Goal: Navigation & Orientation: Find specific page/section

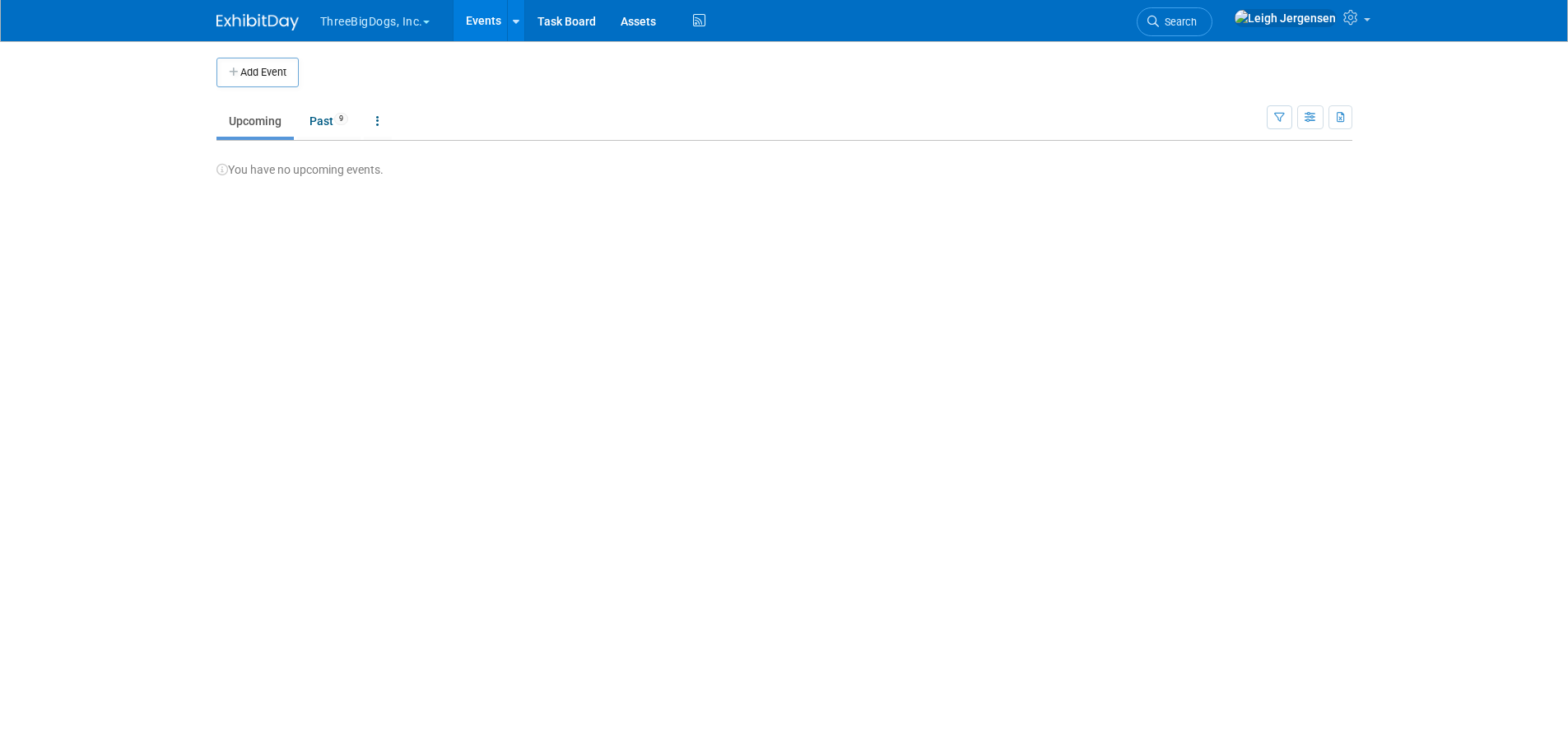
click at [425, 19] on button "ThreeBigDogs, Inc." at bounding box center [384, 18] width 132 height 37
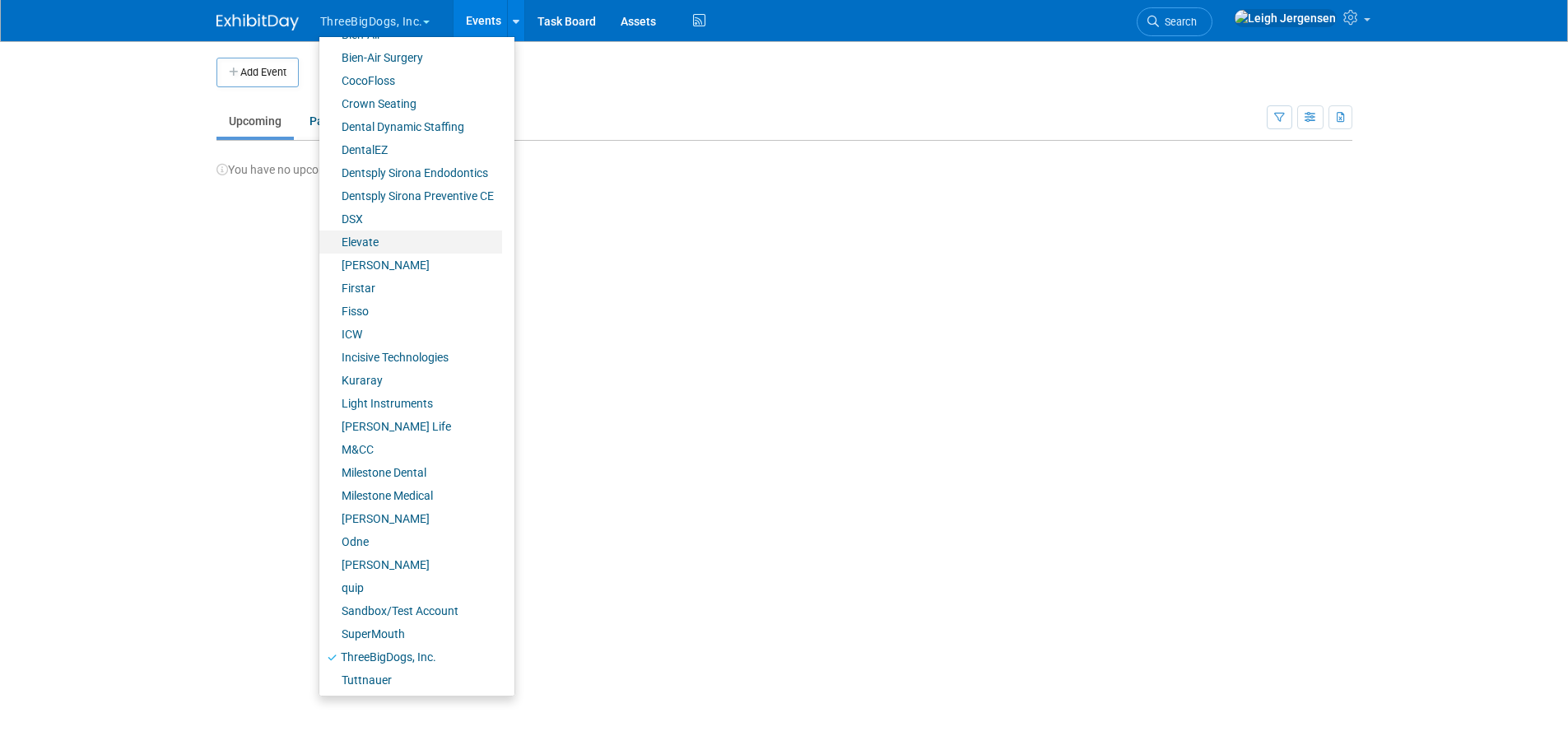
scroll to position [160, 0]
click at [345, 628] on link "SuperMouth" at bounding box center [411, 632] width 183 height 23
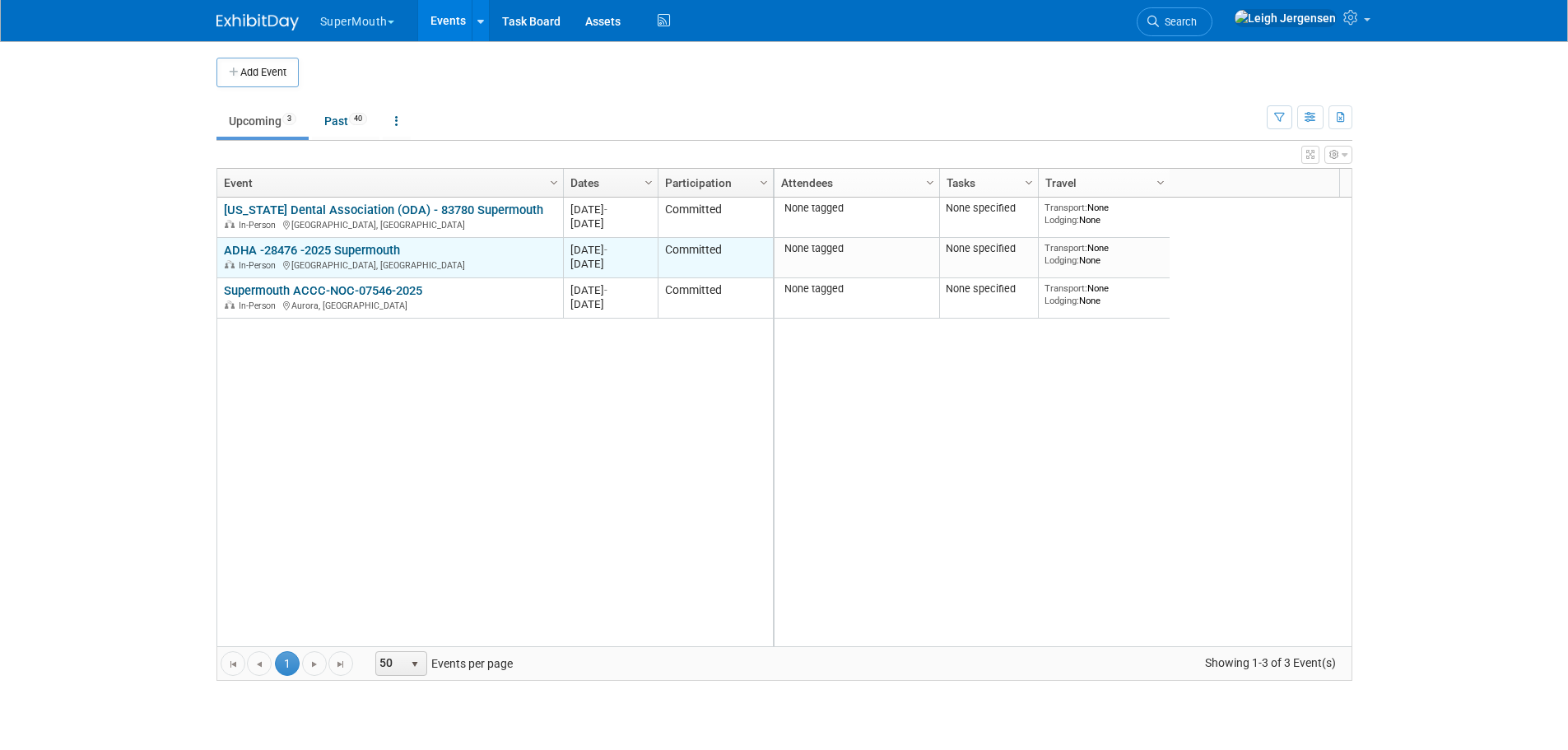
click at [387, 248] on link "ADHA -28476 -2025 Supermouth" at bounding box center [311, 250] width 176 height 14
click at [341, 252] on link "ADHA -28476 -2025 Supermouth" at bounding box center [311, 250] width 176 height 14
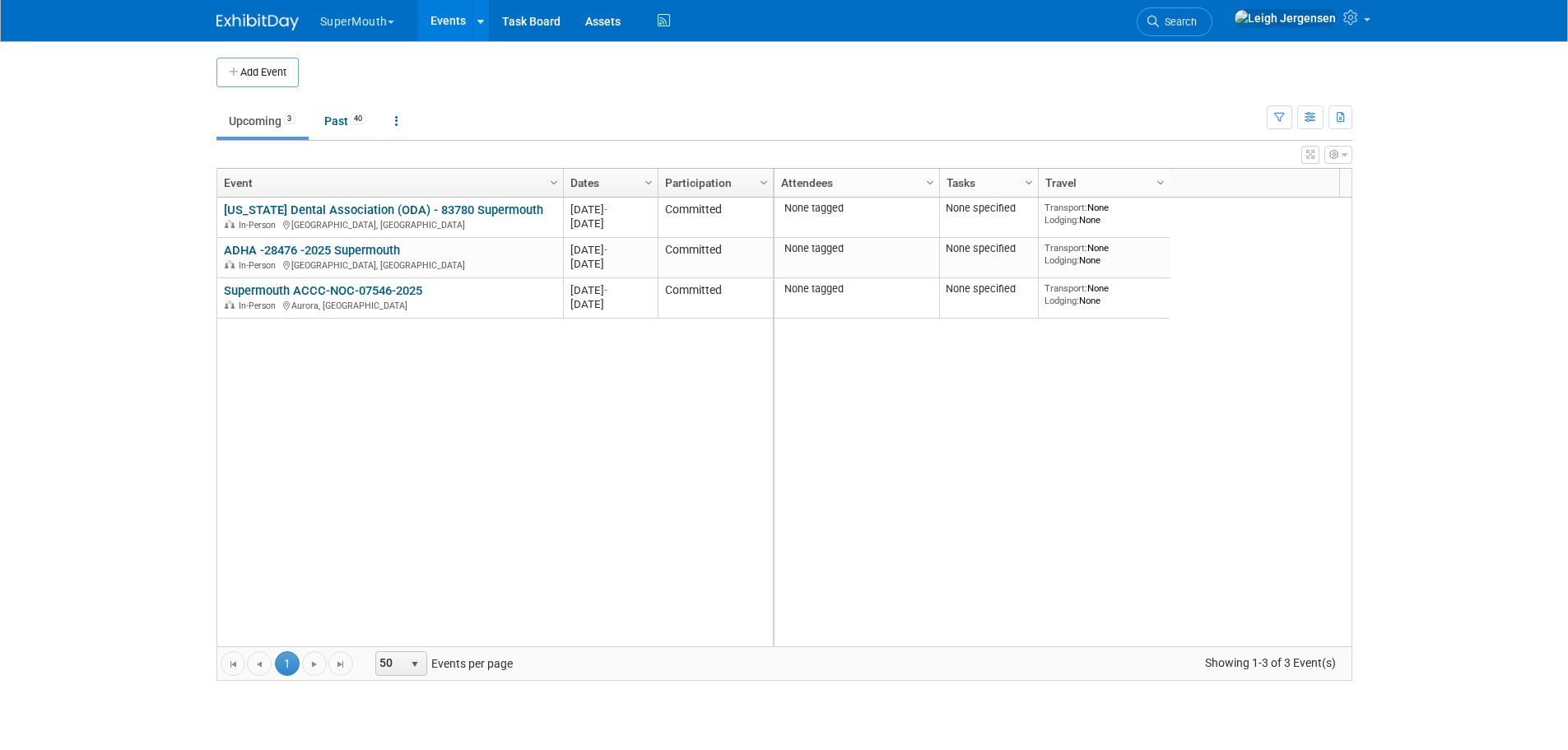
click at [392, 21] on span "button" at bounding box center [391, 21] width 7 height 3
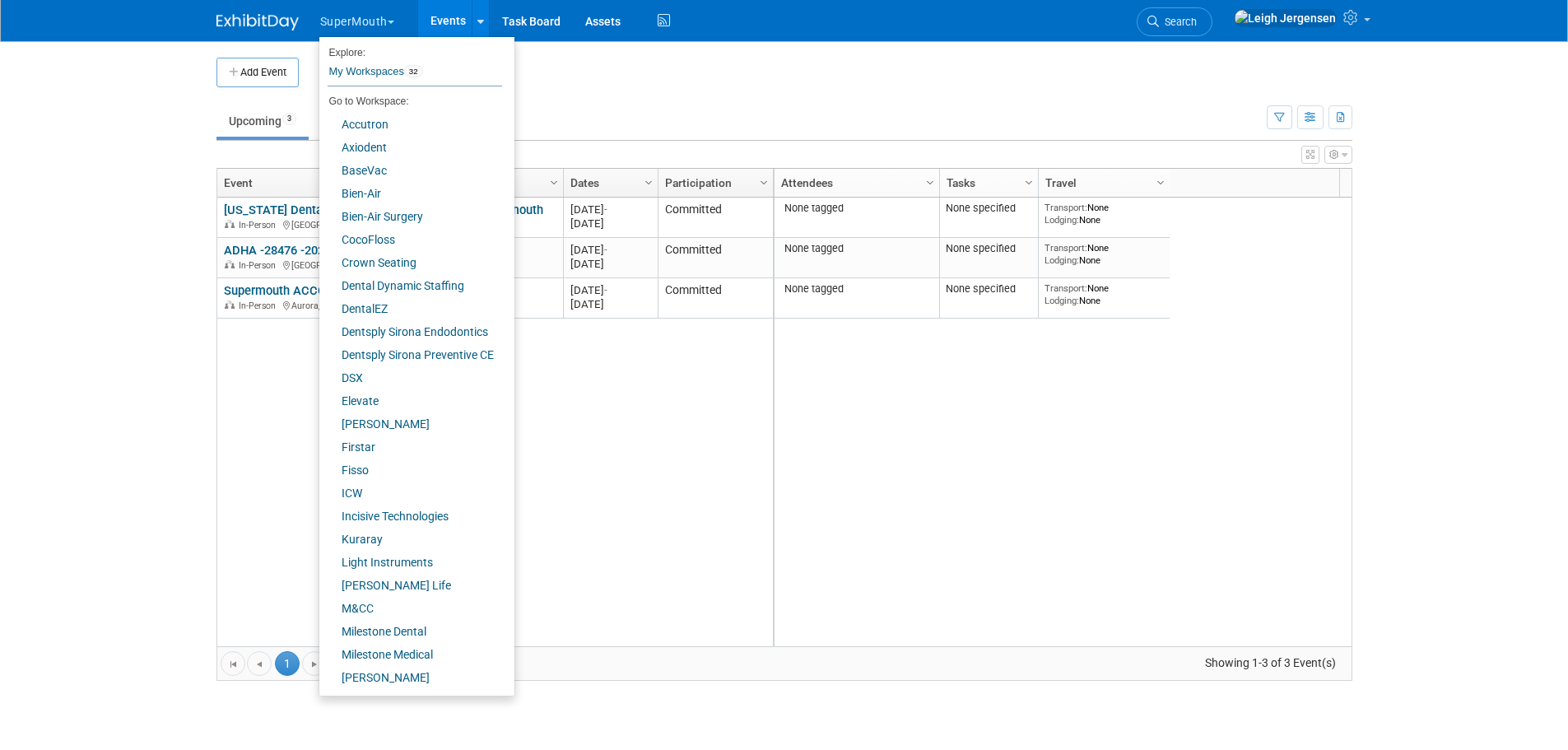
click at [392, 21] on span "button" at bounding box center [391, 21] width 7 height 3
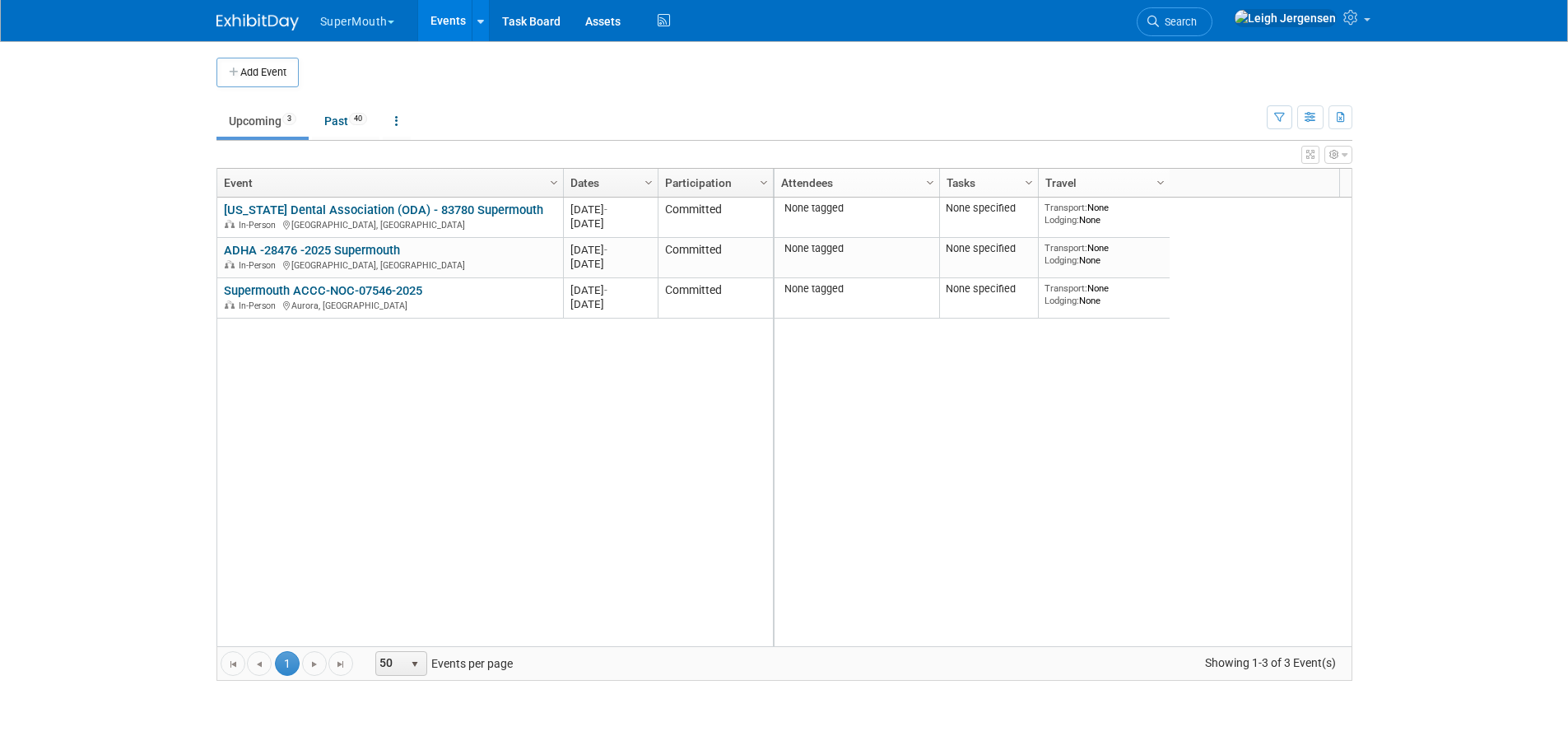
click at [392, 21] on span "button" at bounding box center [391, 21] width 7 height 3
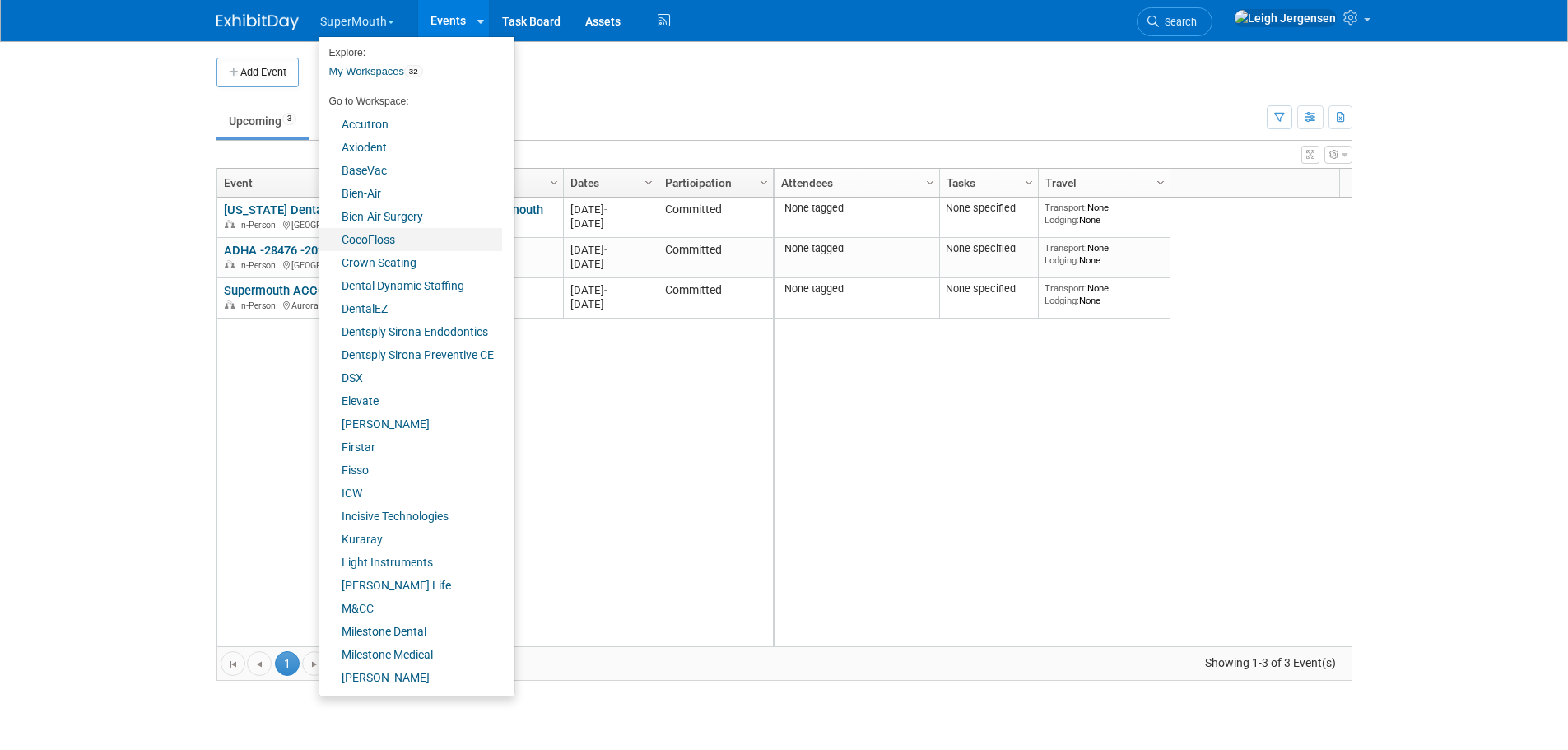
click at [382, 232] on link "CocoFloss" at bounding box center [411, 240] width 183 height 23
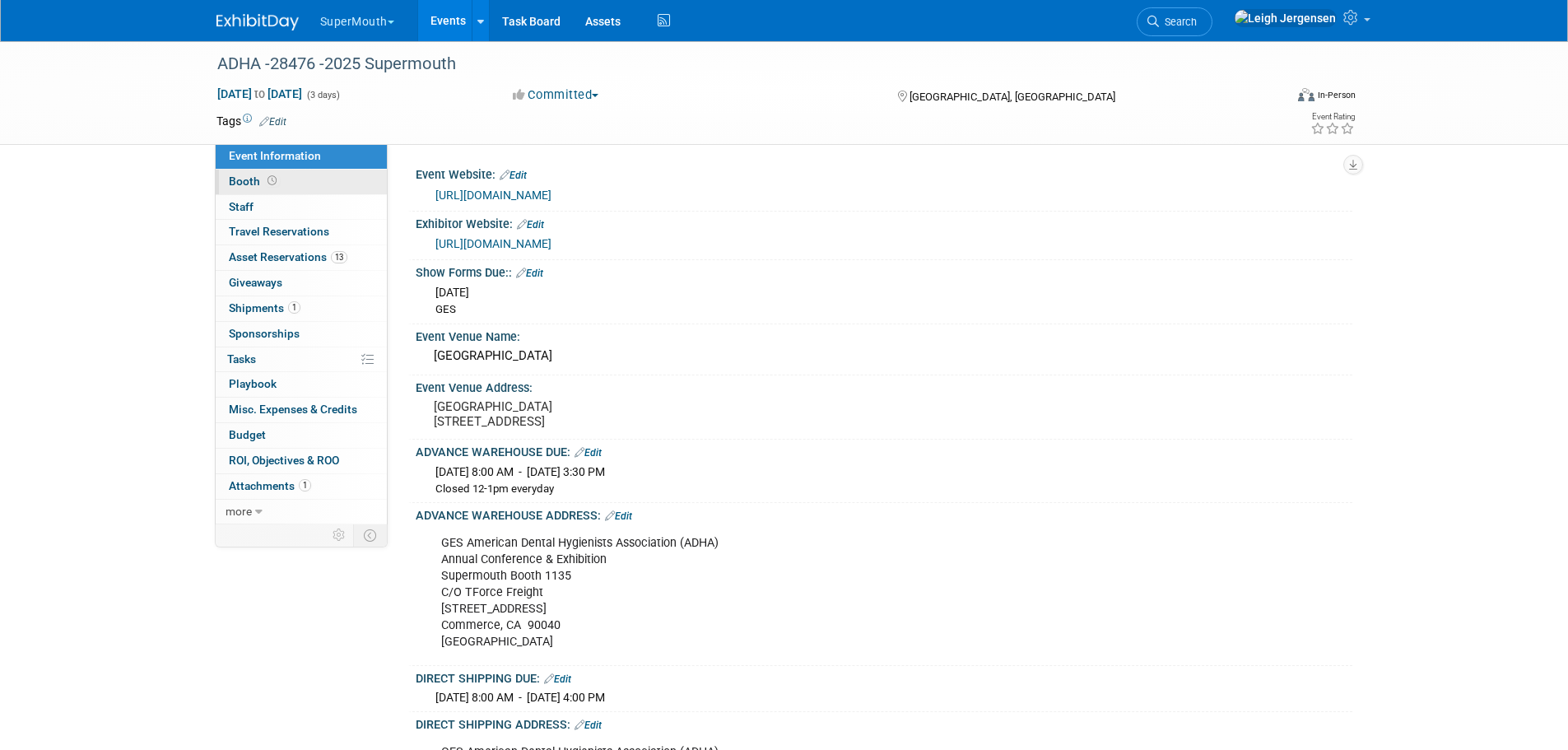
click at [271, 189] on link "Booth" at bounding box center [302, 182] width 172 height 25
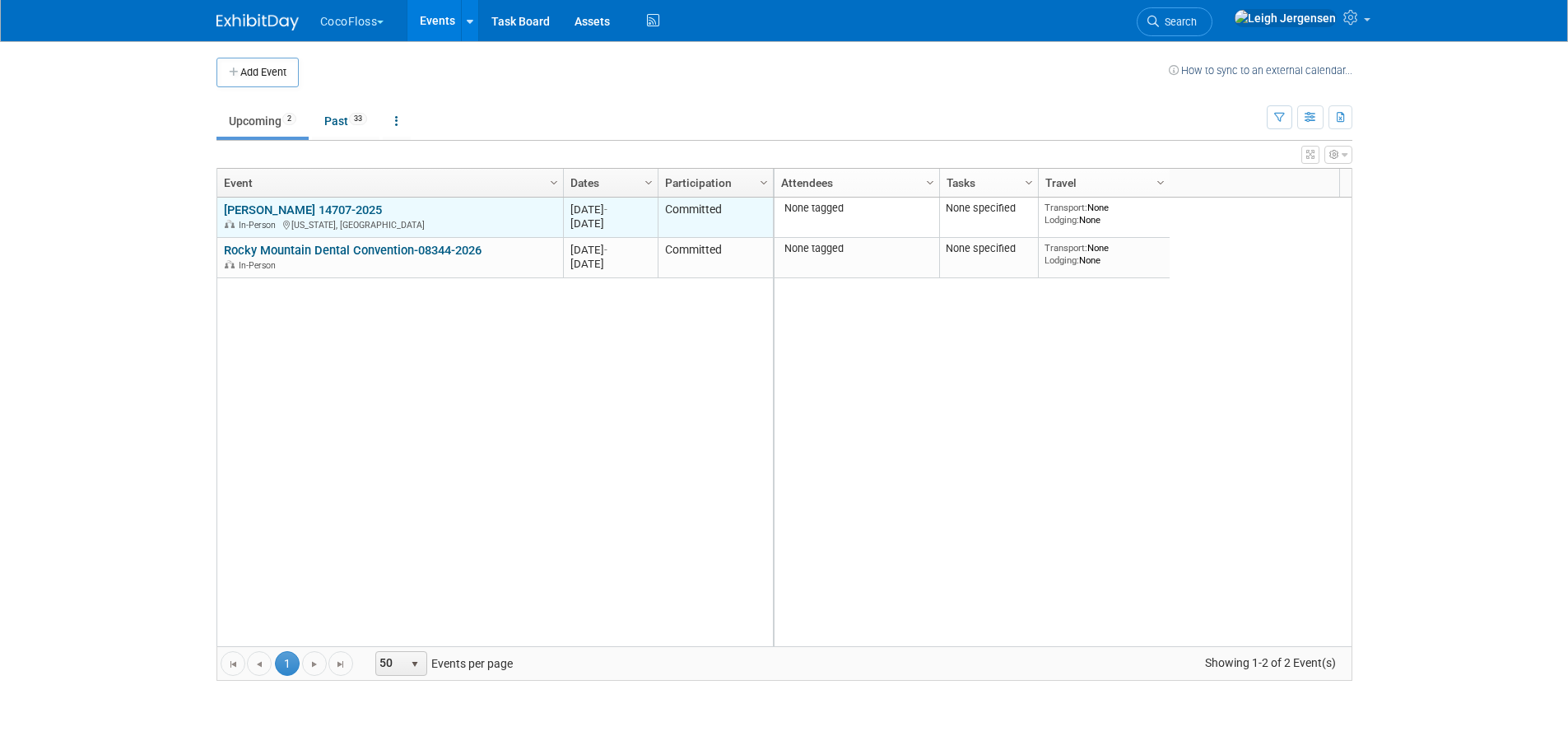
click at [338, 209] on link "[PERSON_NAME] 14707-2025" at bounding box center [303, 209] width 158 height 14
